Goal: Entertainment & Leisure: Consume media (video, audio)

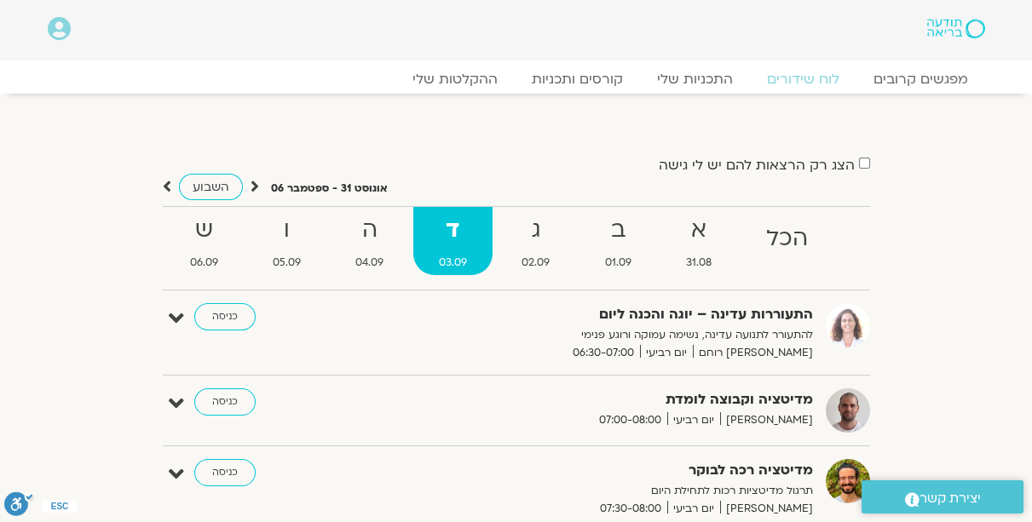
click at [220, 335] on div "התעוררות עדינה – יוגה והכנה ליום להתעורר לתנועה עדינה, נשימה עמוקה ורוגע פנימי …" at bounding box center [529, 332] width 682 height 59
click at [225, 322] on link "כניסה" at bounding box center [224, 316] width 61 height 27
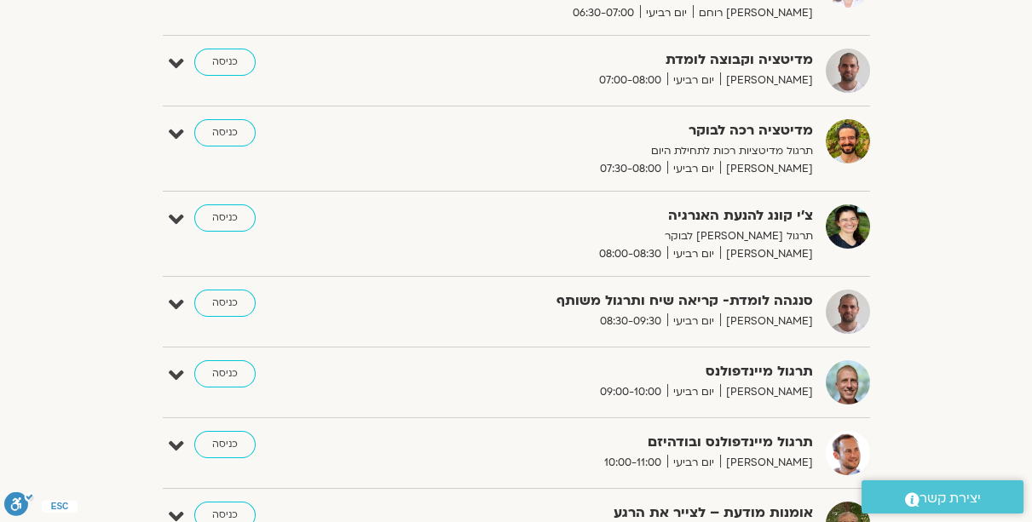
scroll to position [340, 0]
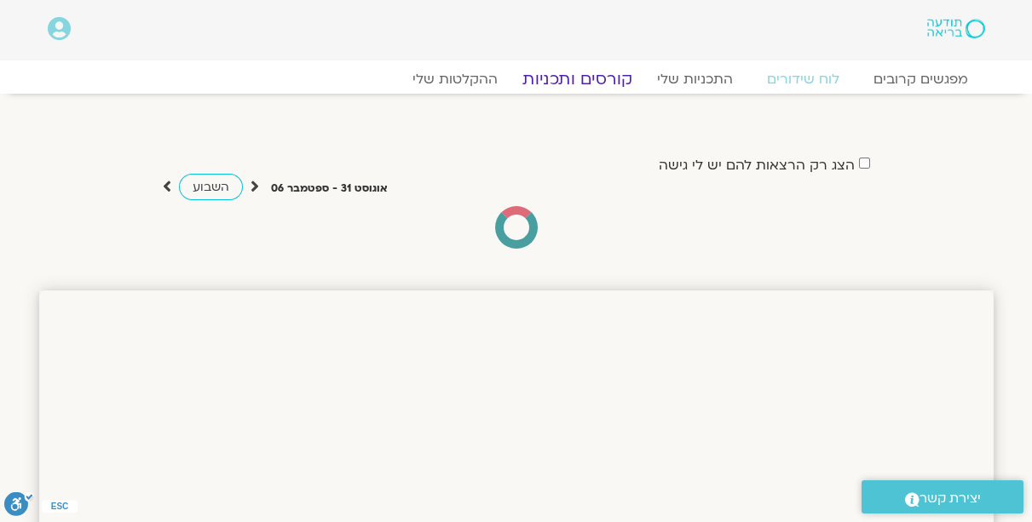
click at [570, 84] on link "קורסים ותכניות" at bounding box center [577, 79] width 150 height 20
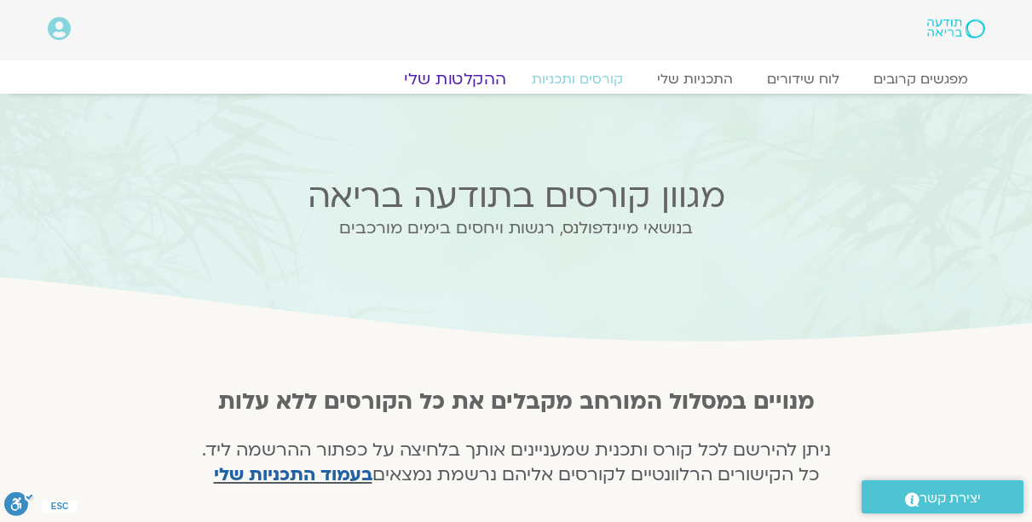
click at [439, 79] on link "ההקלטות שלי" at bounding box center [455, 79] width 143 height 20
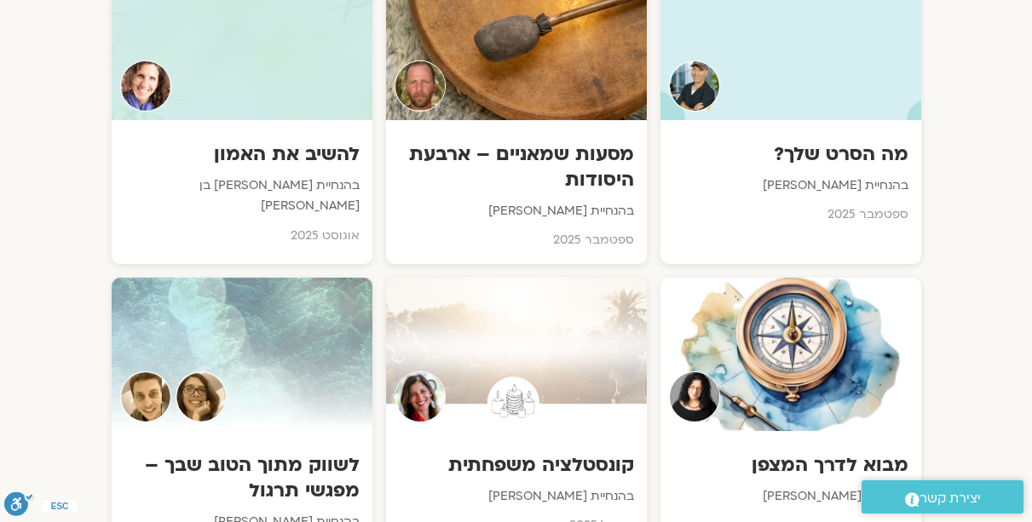
scroll to position [973, 0]
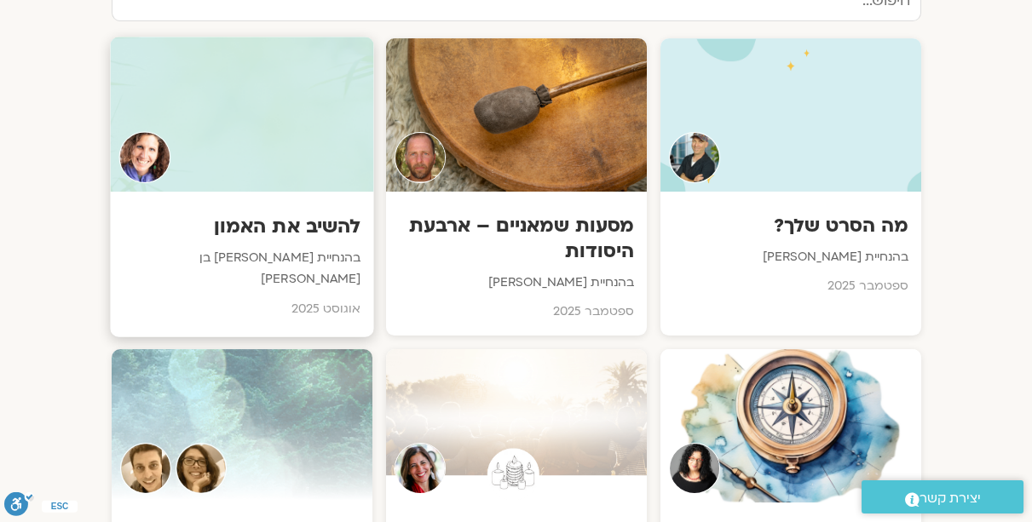
click at [303, 298] on p "אוגוסט 2025" at bounding box center [242, 308] width 238 height 21
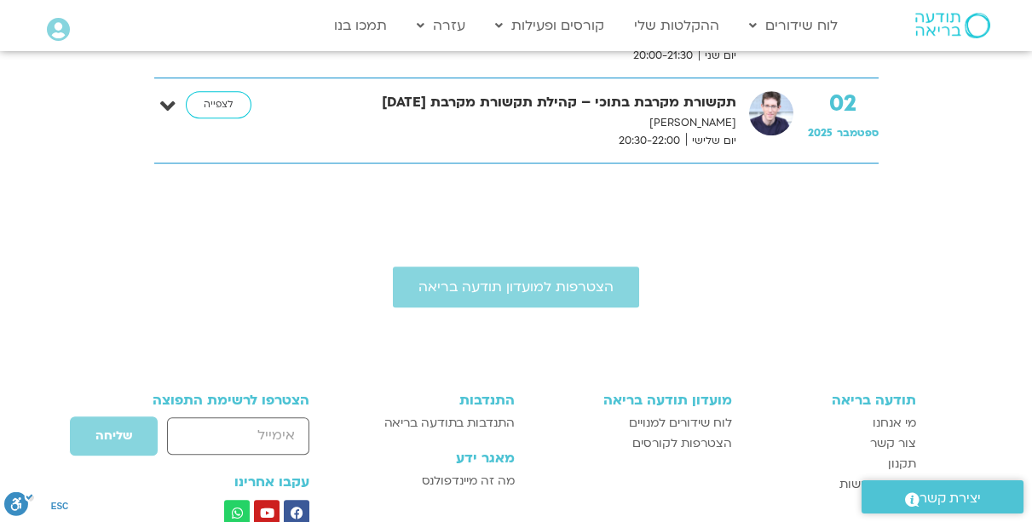
scroll to position [3019, 0]
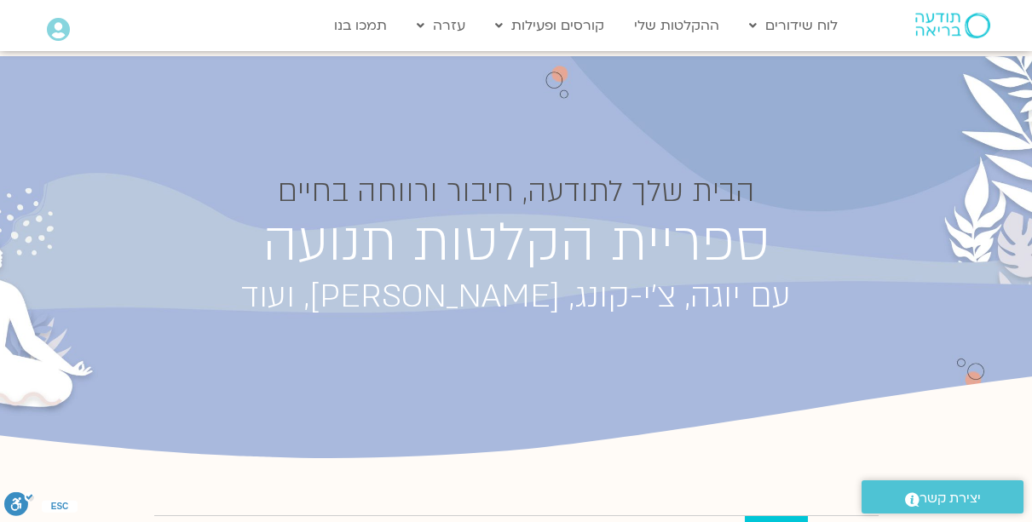
scroll to position [243, 0]
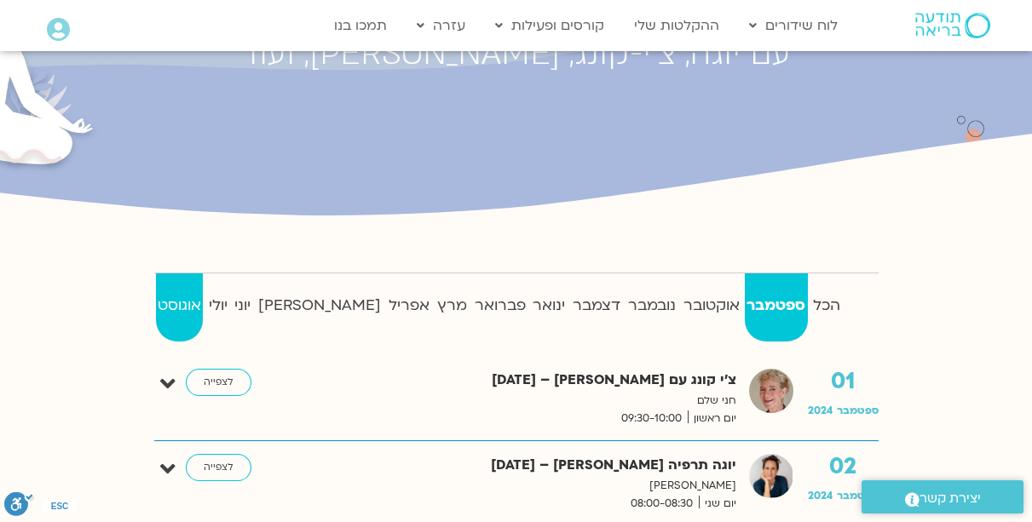
click at [189, 303] on strong "אוגוסט" at bounding box center [180, 306] width 48 height 26
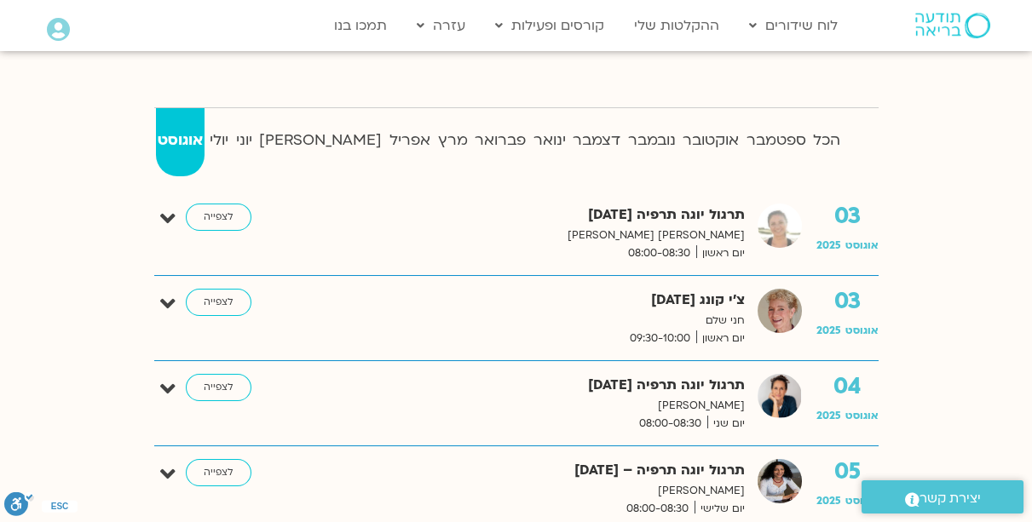
scroll to position [291, 0]
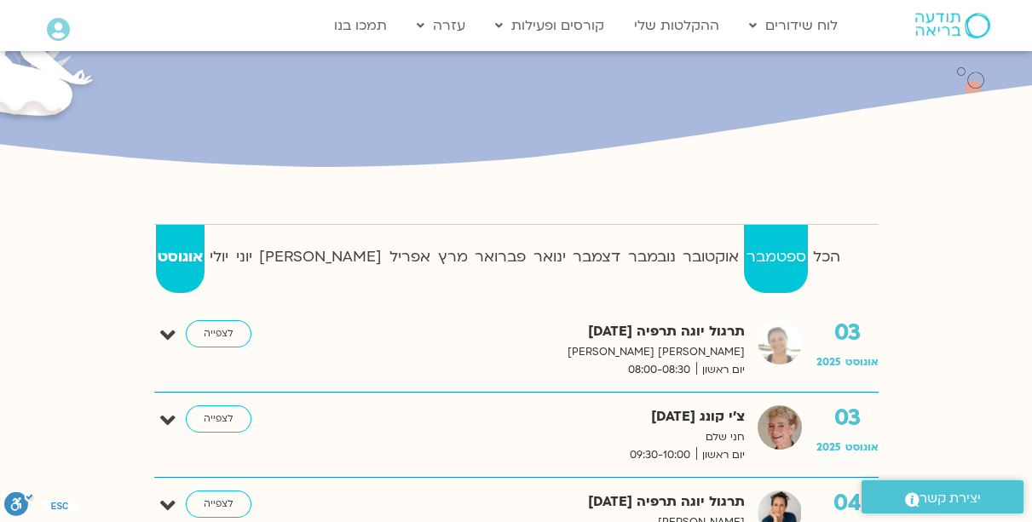
click at [776, 255] on strong "ספטמבר" at bounding box center [776, 258] width 64 height 26
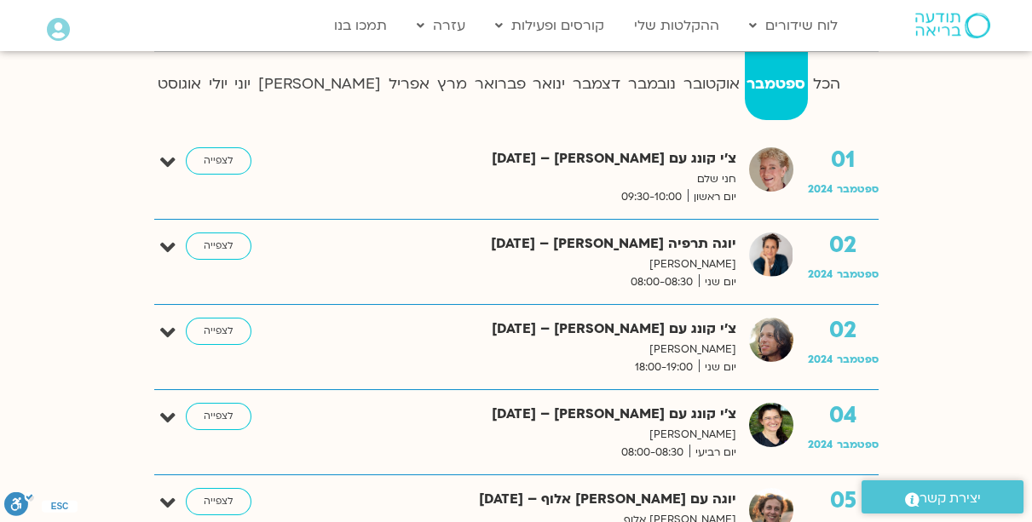
scroll to position [243, 0]
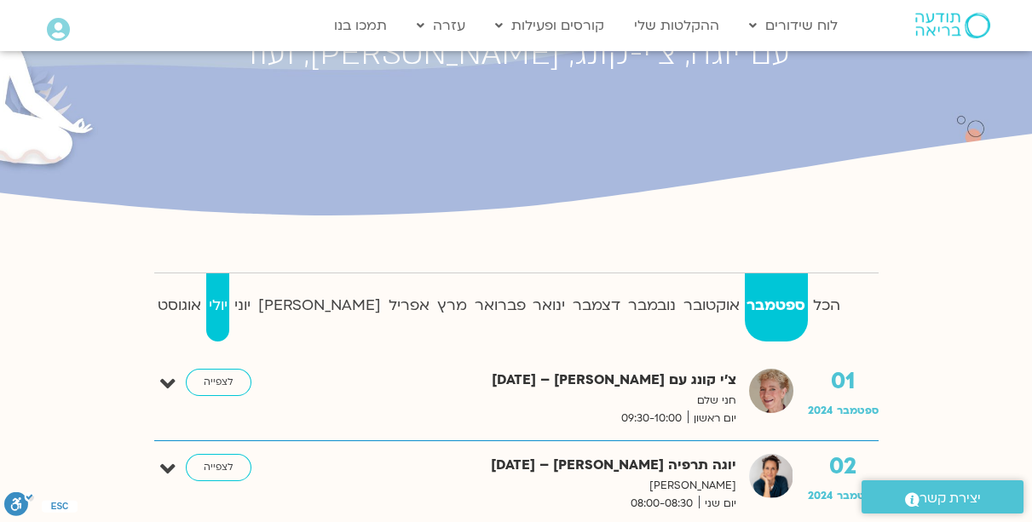
click at [229, 305] on strong "יולי" at bounding box center [217, 306] width 23 height 26
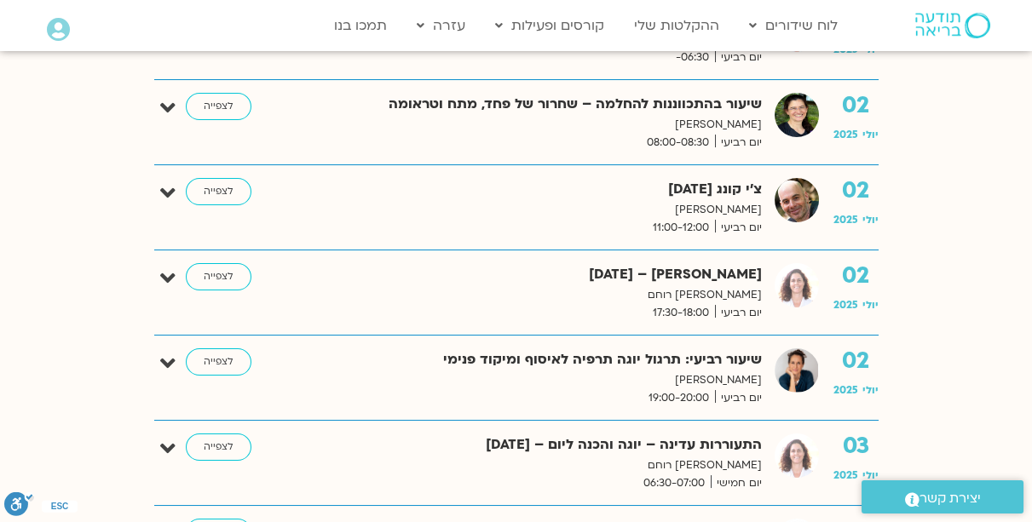
scroll to position [1022, 0]
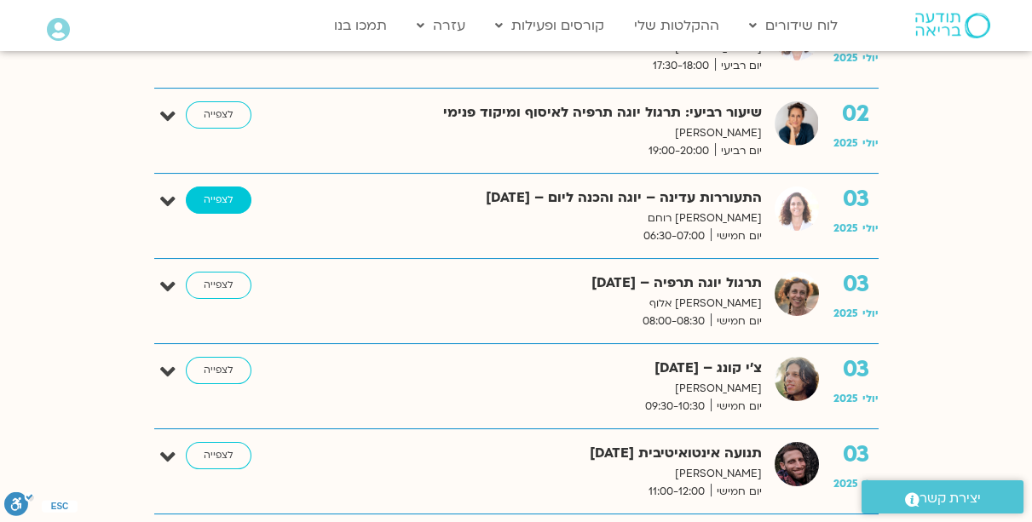
click at [228, 191] on link "לצפייה" at bounding box center [219, 200] width 66 height 27
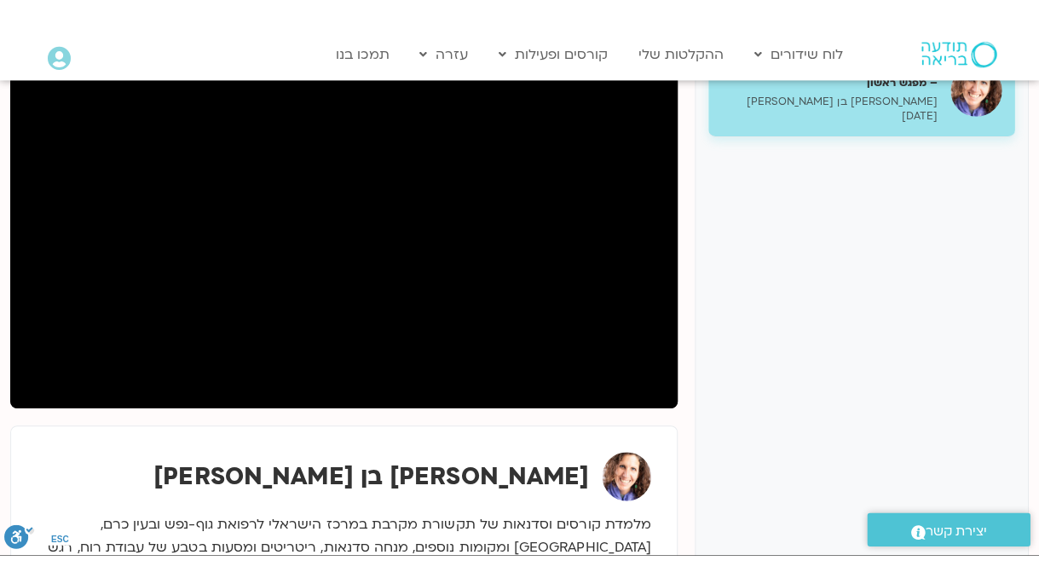
scroll to position [221, 0]
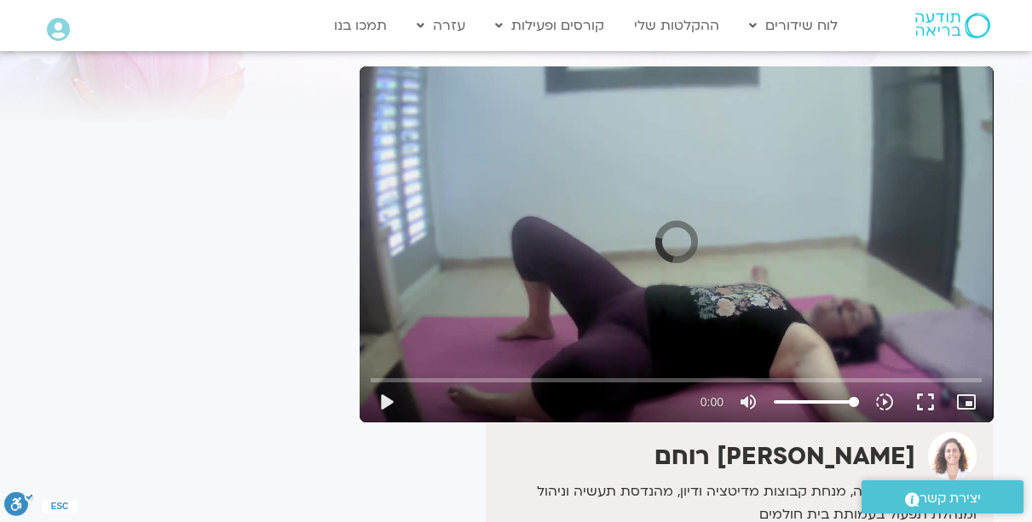
scroll to position [146, 0]
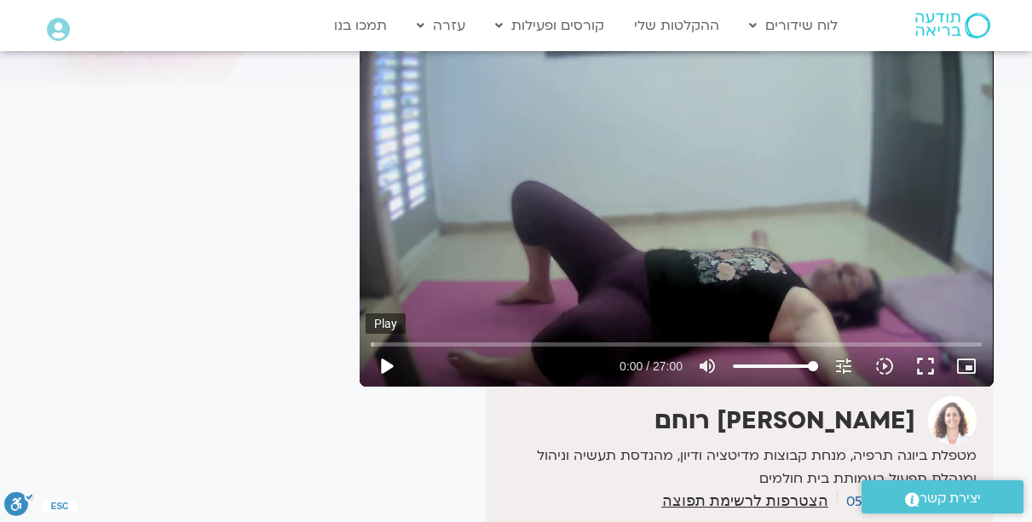
click at [384, 364] on button "play_arrow" at bounding box center [386, 366] width 41 height 41
click at [389, 360] on button "pause" at bounding box center [386, 366] width 41 height 41
type input "2.584269"
